Goal: Information Seeking & Learning: Check status

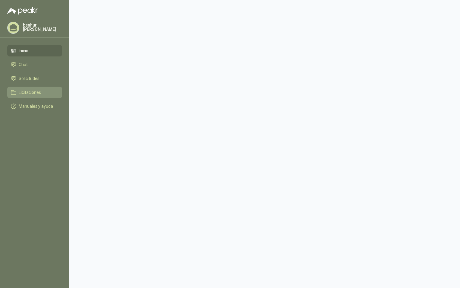
click at [22, 90] on span "Licitaciones" at bounding box center [30, 92] width 22 height 7
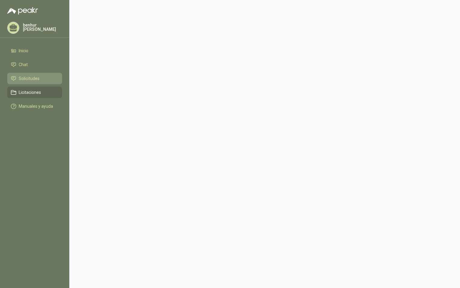
click at [31, 75] on span "Solicitudes" at bounding box center [29, 78] width 21 height 7
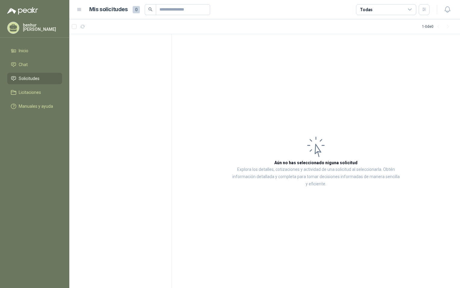
click at [411, 7] on icon at bounding box center [409, 9] width 5 height 5
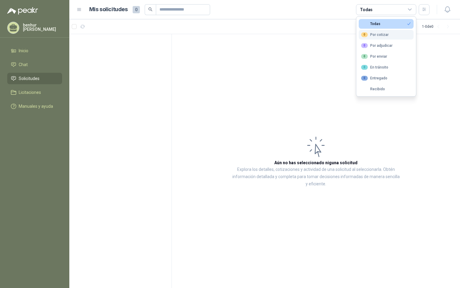
click at [388, 34] on button "0 Por cotizar" at bounding box center [386, 35] width 55 height 10
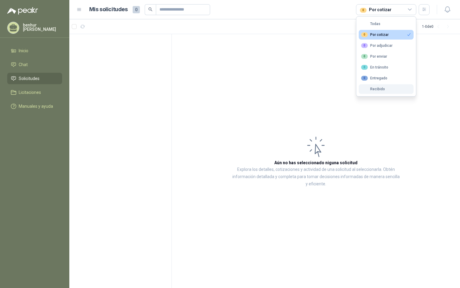
click at [378, 89] on div "Recibido" at bounding box center [373, 89] width 24 height 4
click at [356, 104] on article "Aún no has seleccionado niguna solicitud Explora los detalles, cotizaciones y a…" at bounding box center [316, 161] width 288 height 254
